Goal: Navigation & Orientation: Understand site structure

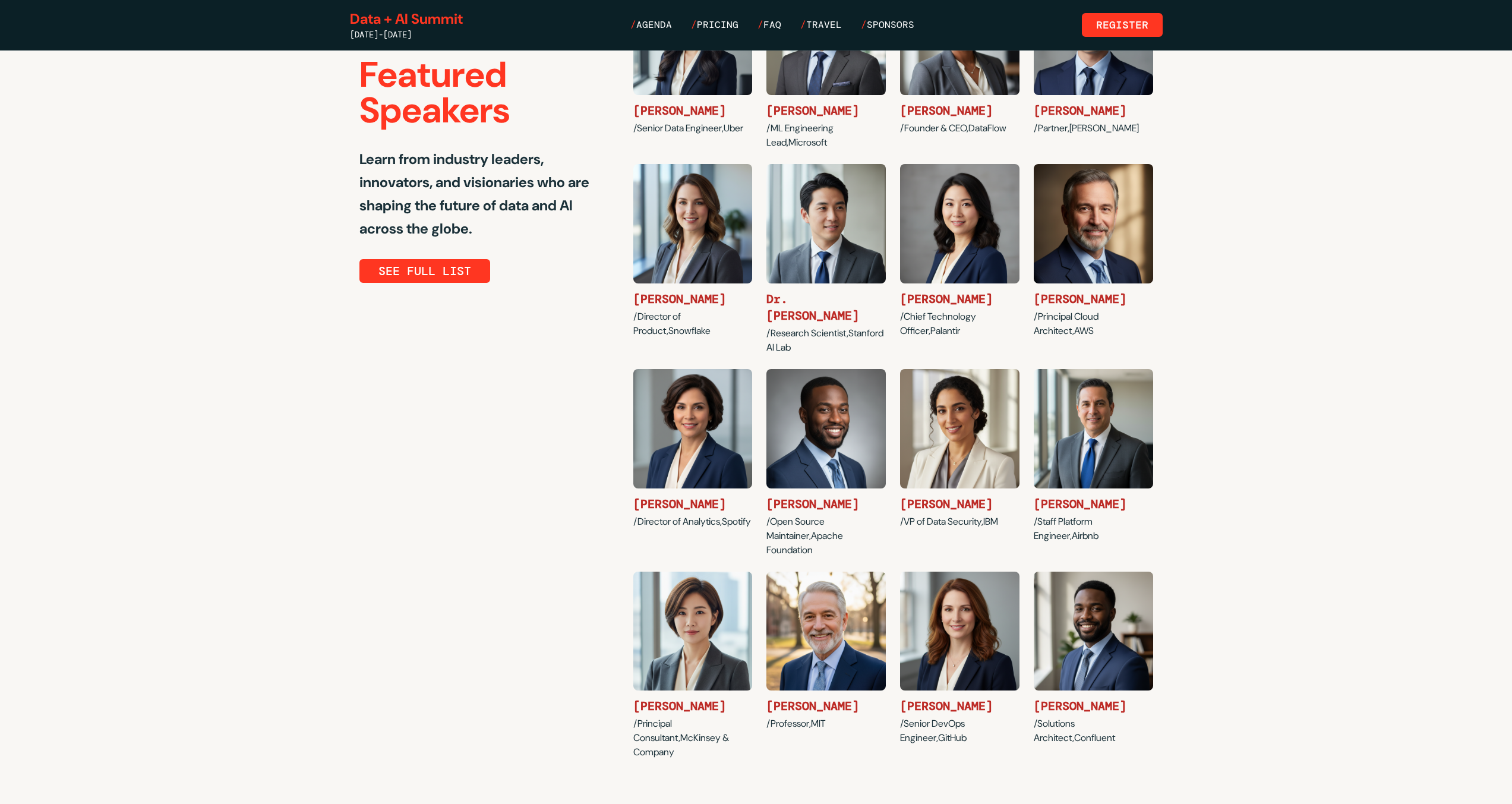
scroll to position [348, 0]
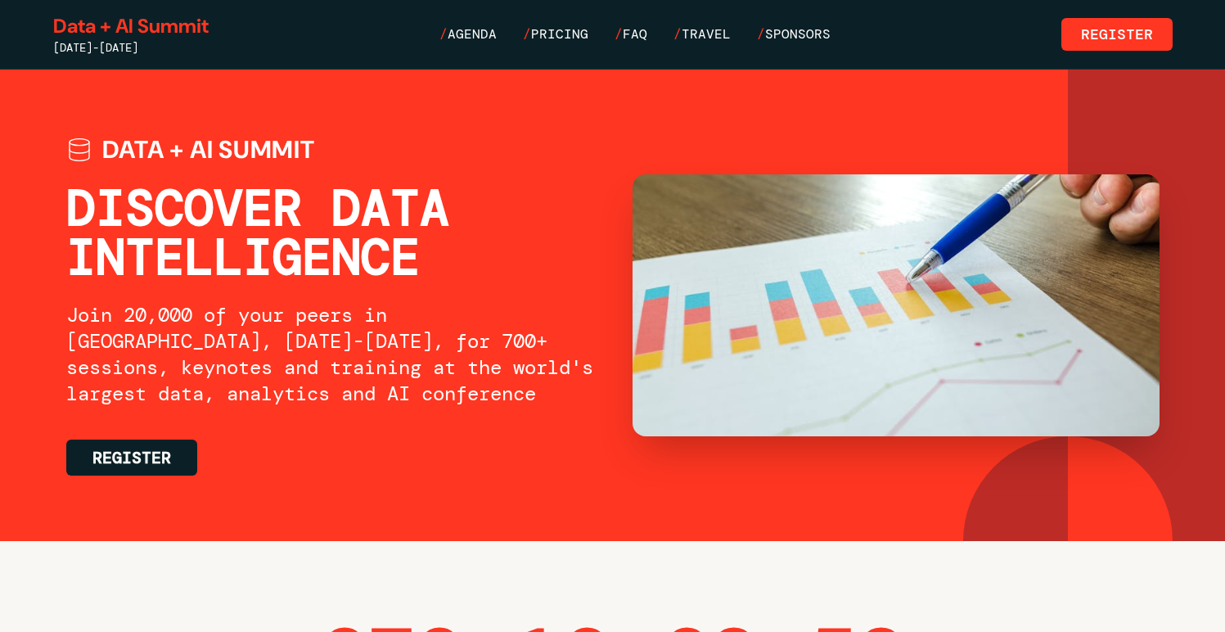
click at [700, 44] on div "Data + AI Summit [DATE]-[DATE] / Agenda / Pricing / FAQ / Travel / Sponsors Reg…" at bounding box center [612, 34] width 1119 height 43
click at [701, 41] on link "/ Travel" at bounding box center [701, 35] width 57 height 20
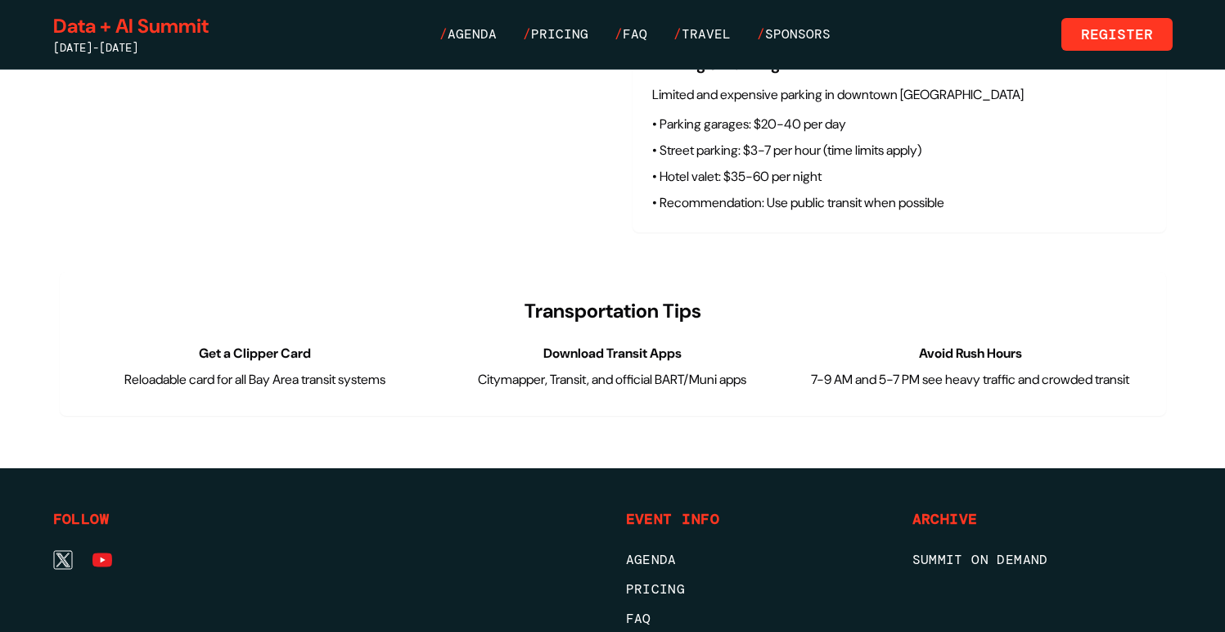
scroll to position [7020, 0]
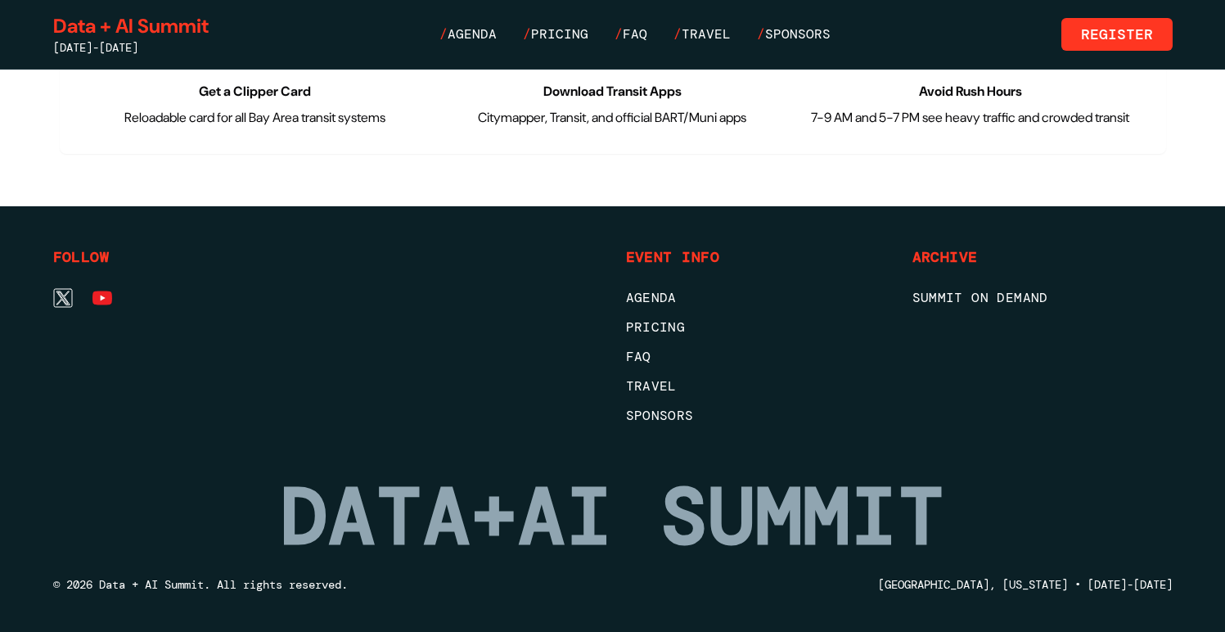
click at [781, 13] on div "Data + AI Summit June 15-18, 2026 / Agenda / Pricing / FAQ / Travel / Sponsors …" at bounding box center [612, 34] width 1119 height 43
click at [782, 21] on div "Data + AI Summit June 15-18, 2026 / Agenda / Pricing / FAQ / Travel / Sponsors …" at bounding box center [612, 34] width 1119 height 43
click at [792, 35] on link "/ Sponsors" at bounding box center [794, 35] width 74 height 20
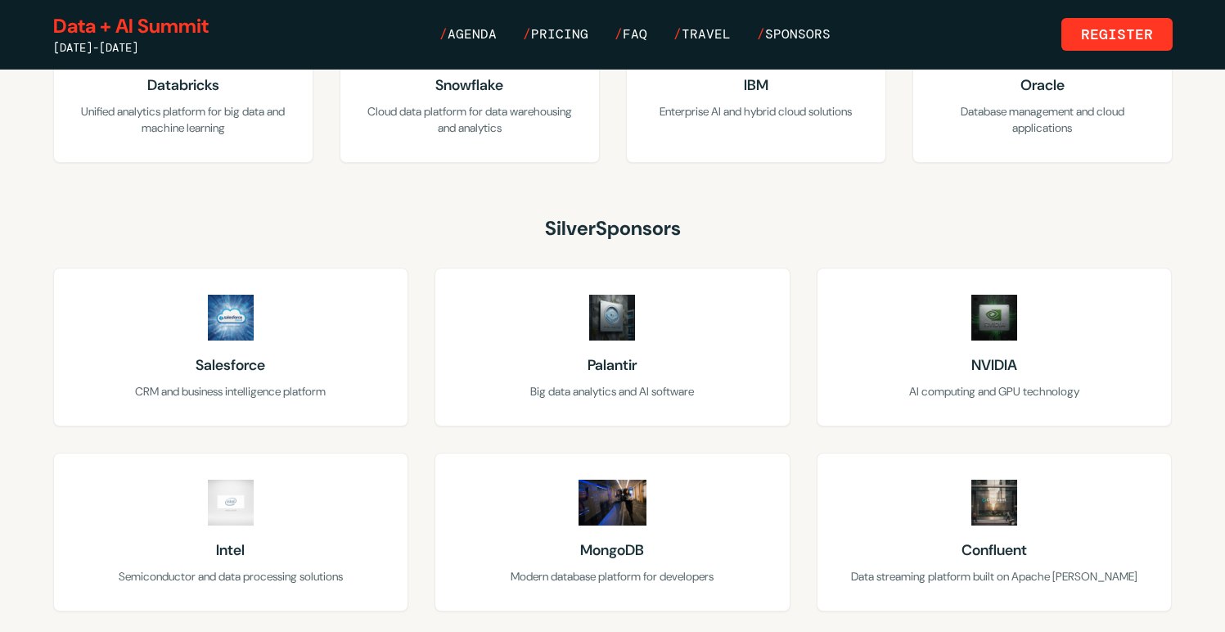
scroll to position [1016, 0]
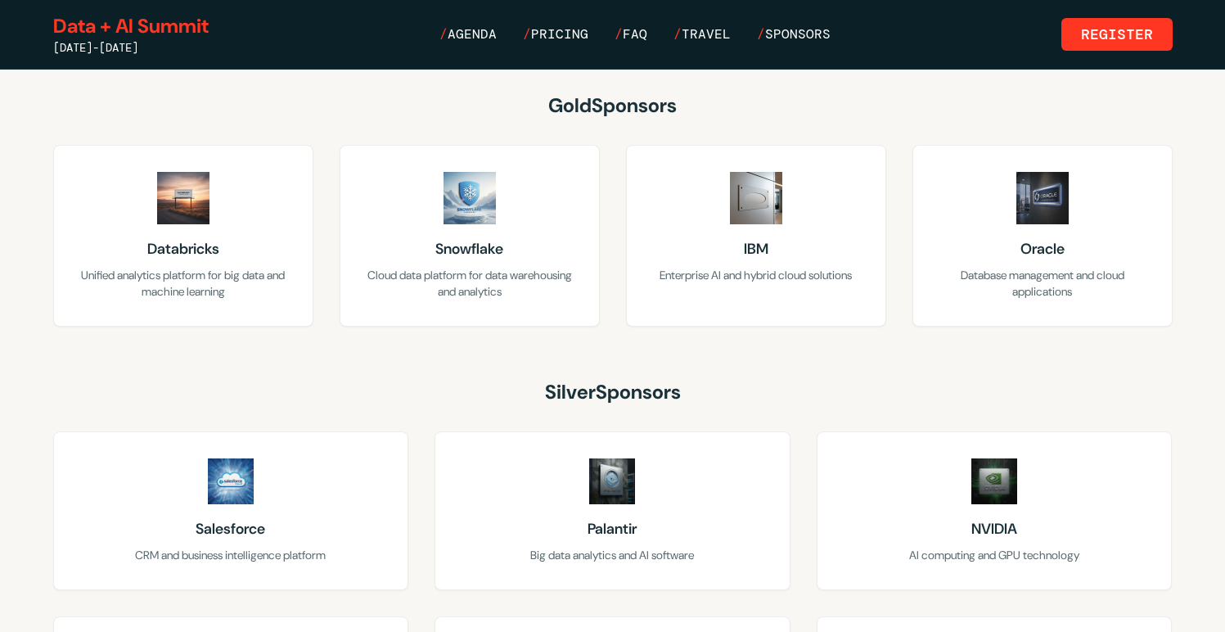
click at [652, 30] on nav "/ Agenda / Pricing / FAQ / Travel / Sponsors" at bounding box center [634, 35] width 391 height 20
click at [644, 33] on link "/ FAQ" at bounding box center [630, 35] width 33 height 20
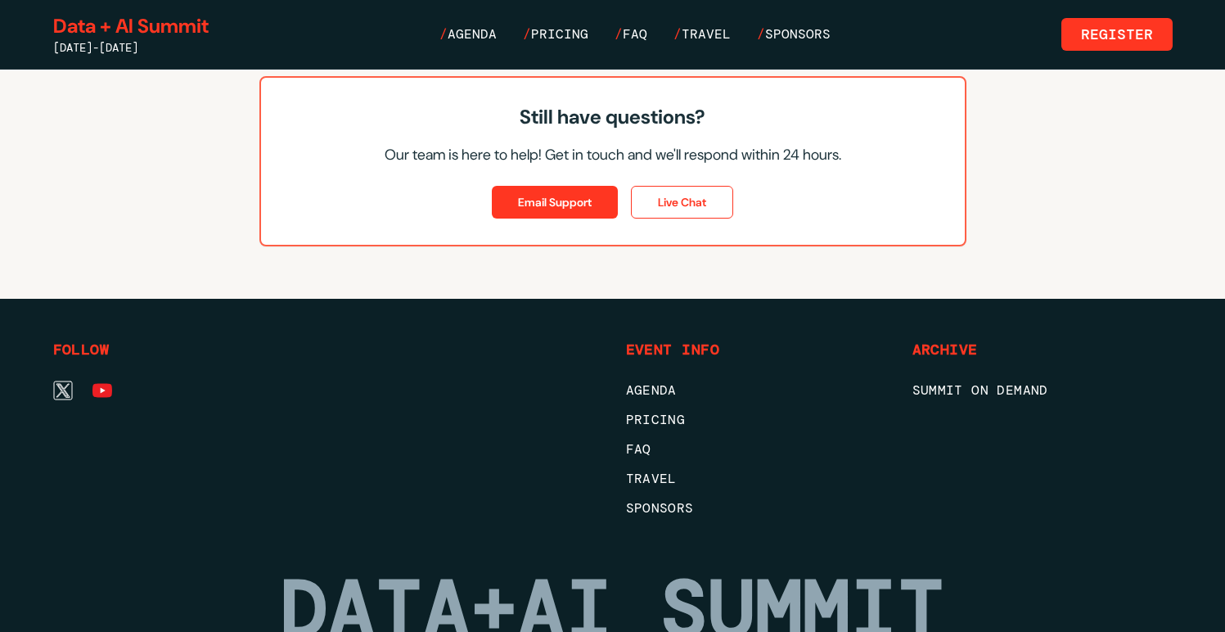
scroll to position [2422, 0]
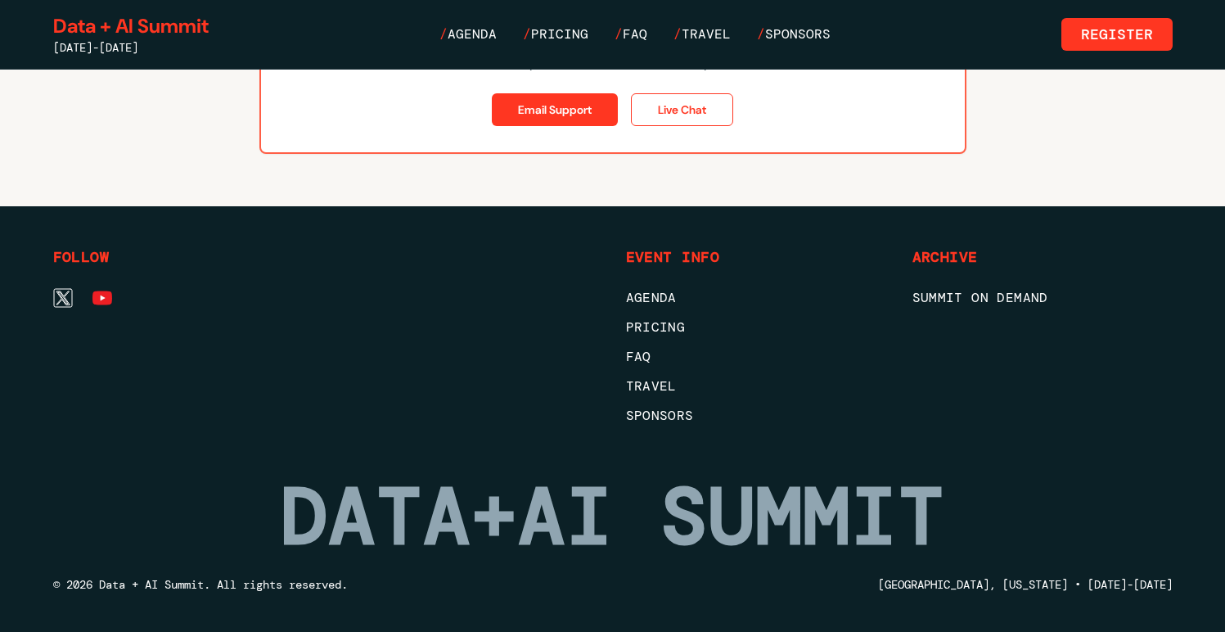
click at [137, 39] on div "[DATE]-[DATE]" at bounding box center [130, 47] width 155 height 16
click at [130, 31] on link "Data + AI Summit" at bounding box center [130, 26] width 155 height 26
